Goal: Task Accomplishment & Management: Manage account settings

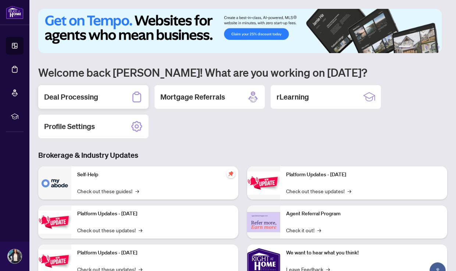
click at [88, 99] on h2 "Deal Processing" at bounding box center [71, 97] width 54 height 10
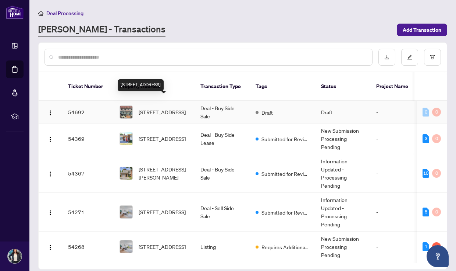
click at [151, 108] on span "[STREET_ADDRESS]" at bounding box center [162, 112] width 47 height 8
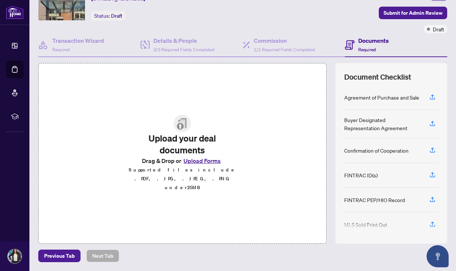
scroll to position [38, 0]
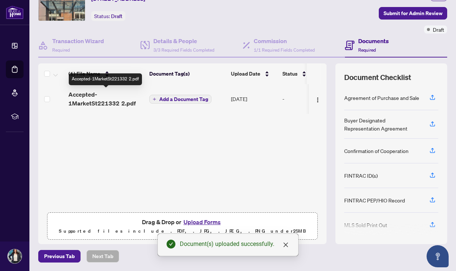
click at [104, 102] on span "Accepted-1MarketSt221332 2.pdf" at bounding box center [105, 99] width 75 height 18
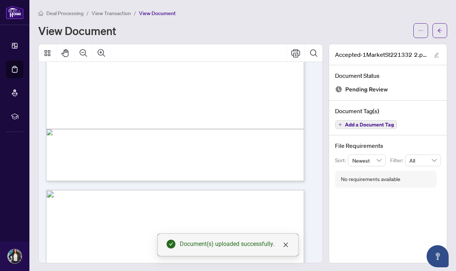
scroll to position [2981, 0]
